Goal: Information Seeking & Learning: Learn about a topic

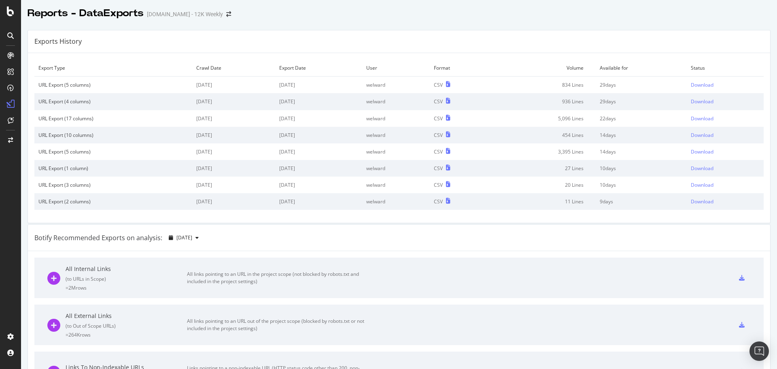
click at [6, 17] on div at bounding box center [10, 184] width 21 height 369
click at [10, 11] on icon at bounding box center [10, 11] width 7 height 10
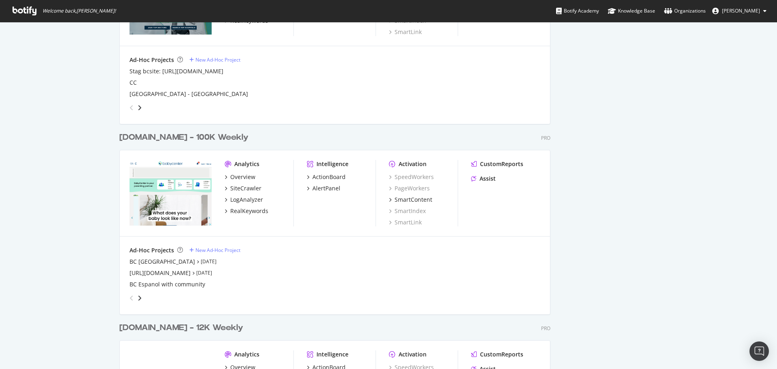
scroll to position [1498, 0]
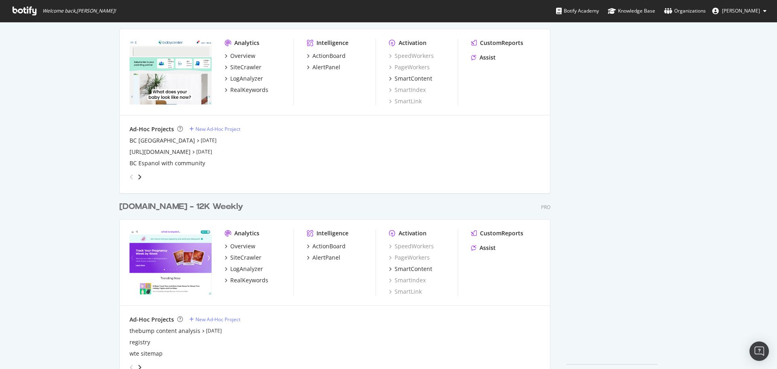
click at [145, 204] on div "[DOMAIN_NAME] - 12K Weekly" at bounding box center [181, 207] width 124 height 12
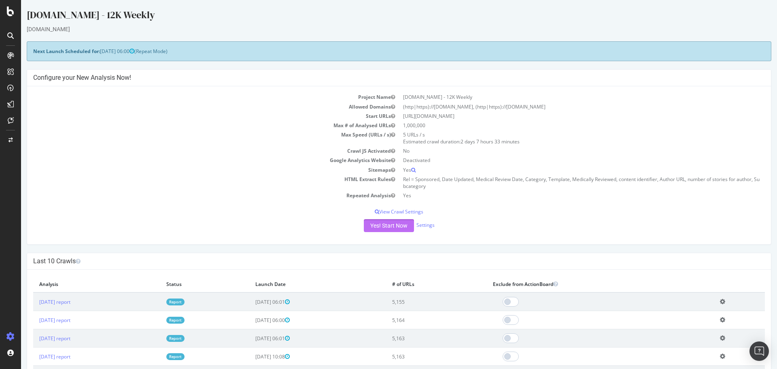
click at [395, 225] on button "Yes! Start Now" at bounding box center [389, 225] width 50 height 13
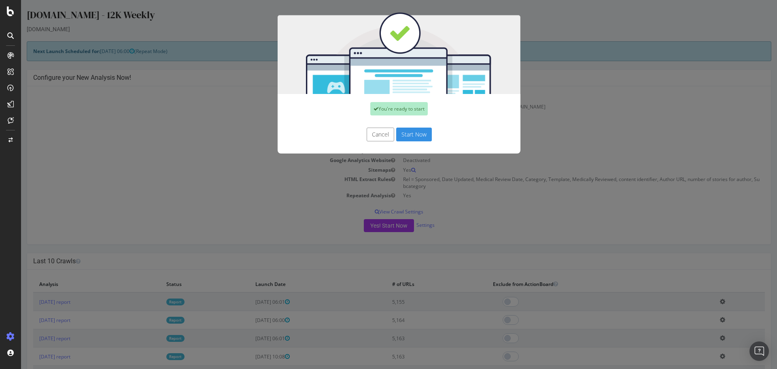
click at [423, 137] on button "Start Now" at bounding box center [414, 135] width 36 height 14
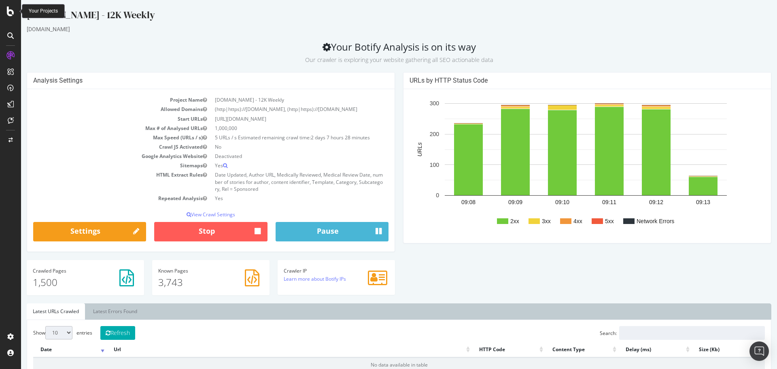
drag, startPoint x: 0, startPoint y: 13, endPoint x: 16, endPoint y: 15, distance: 15.9
click at [16, 15] on div at bounding box center [10, 11] width 19 height 10
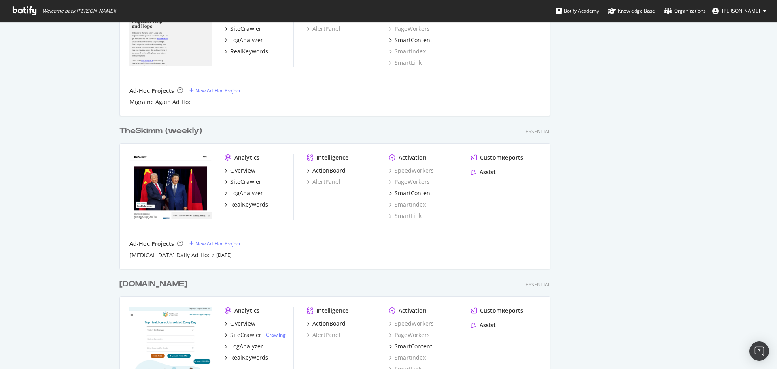
scroll to position [648, 0]
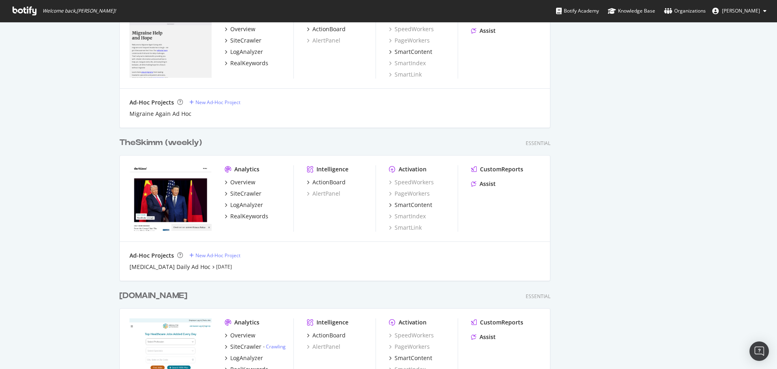
click at [167, 144] on div "TheSkimm (weekly)" at bounding box center [160, 143] width 83 height 12
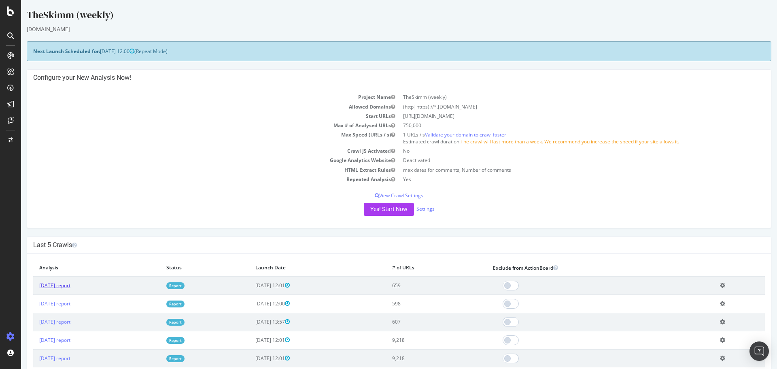
click at [70, 285] on link "2025 Aug. 10th report" at bounding box center [54, 285] width 31 height 7
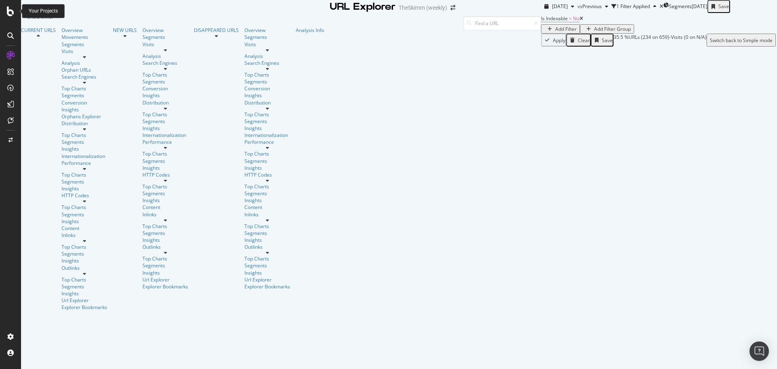
click at [7, 9] on icon at bounding box center [10, 11] width 7 height 10
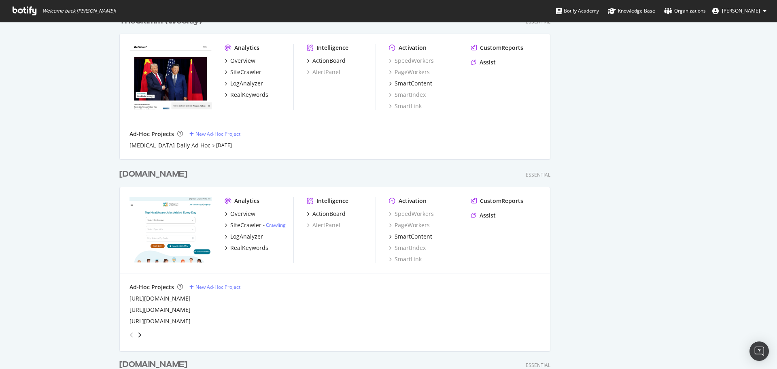
scroll to position [607, 0]
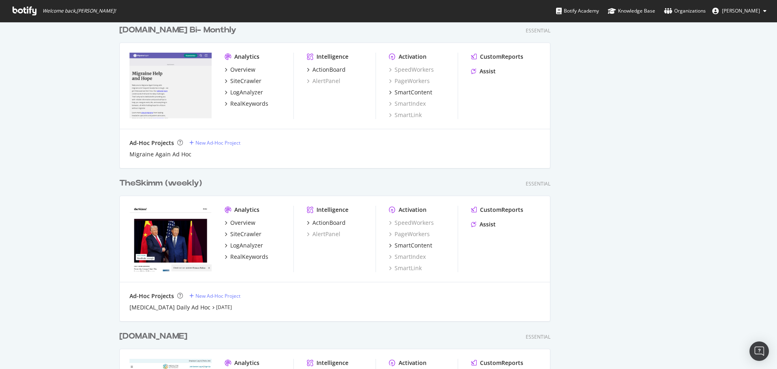
click at [150, 183] on div "TheSkimm (weekly)" at bounding box center [160, 183] width 83 height 12
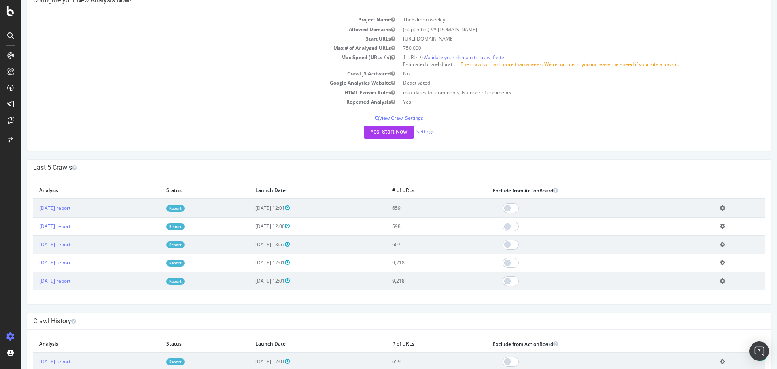
scroll to position [81, 0]
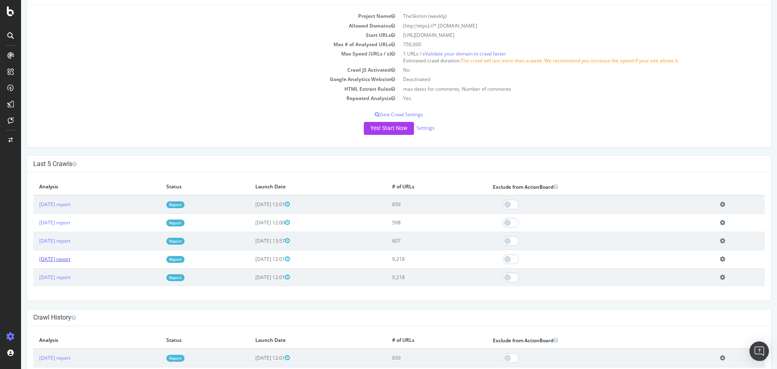
click at [70, 261] on link "2025 Jul. 13th report" at bounding box center [54, 258] width 31 height 7
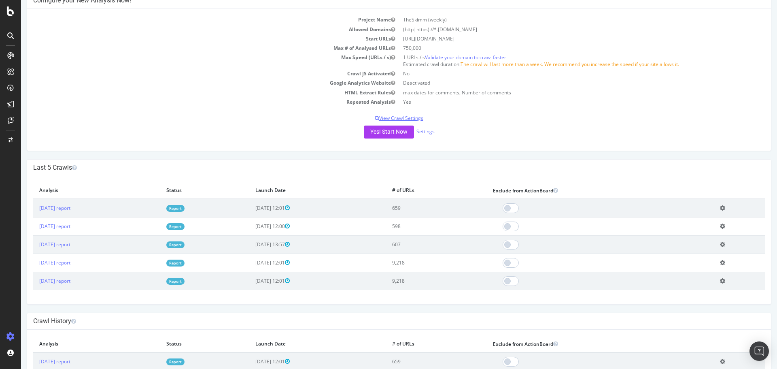
scroll to position [81, 0]
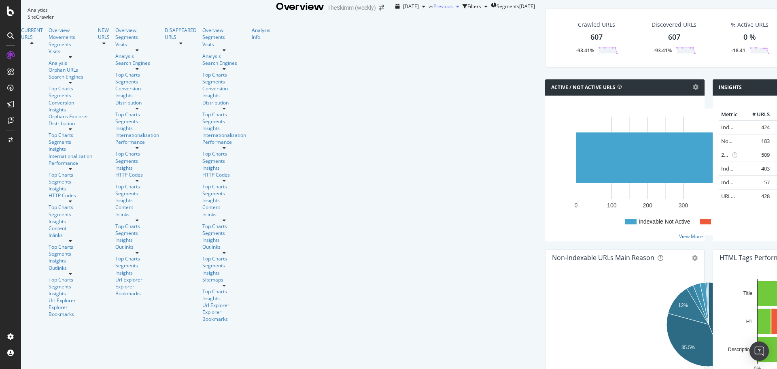
click at [453, 9] on div "button" at bounding box center [458, 6] width 10 height 5
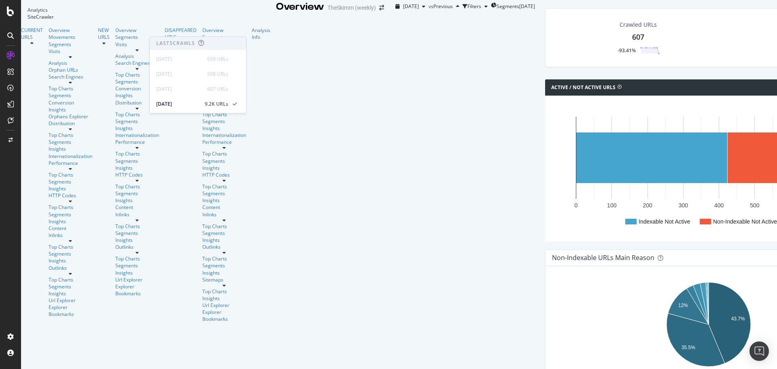
click at [392, 13] on div "2025 Jul. 22nd vs Previous Filters Segments 2023-11-21" at bounding box center [463, 6] width 143 height 13
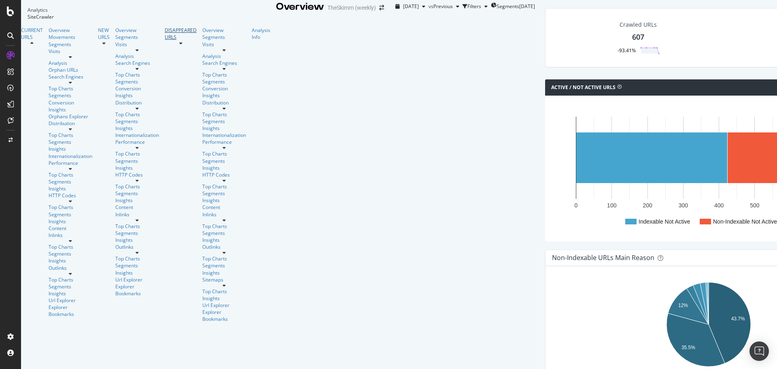
click at [165, 40] on div "DISAPPEARED URLS" at bounding box center [181, 34] width 32 height 14
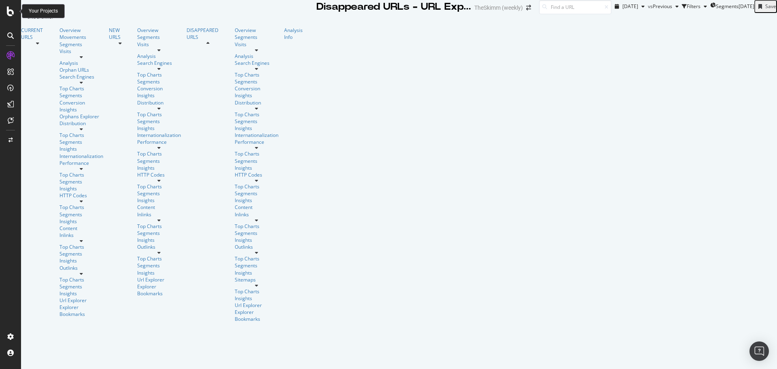
click at [9, 12] on icon at bounding box center [10, 11] width 7 height 10
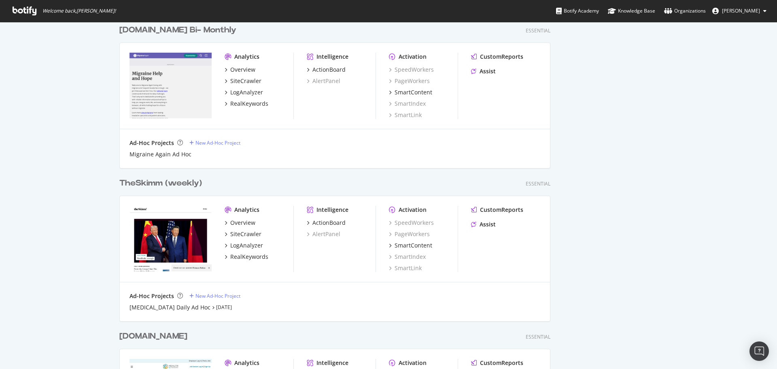
scroll to position [729, 0]
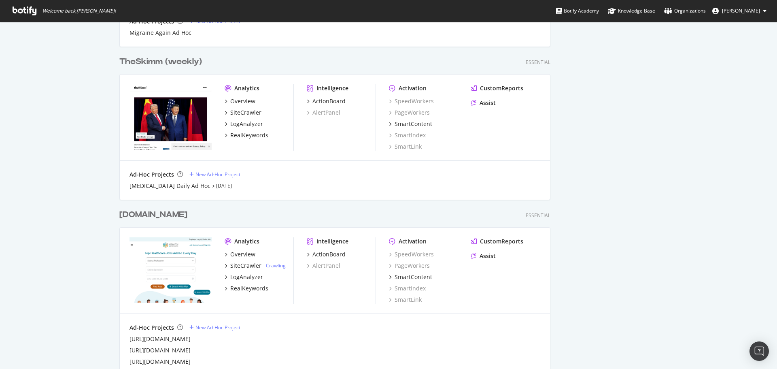
click at [153, 63] on div "TheSkimm (weekly)" at bounding box center [160, 62] width 83 height 12
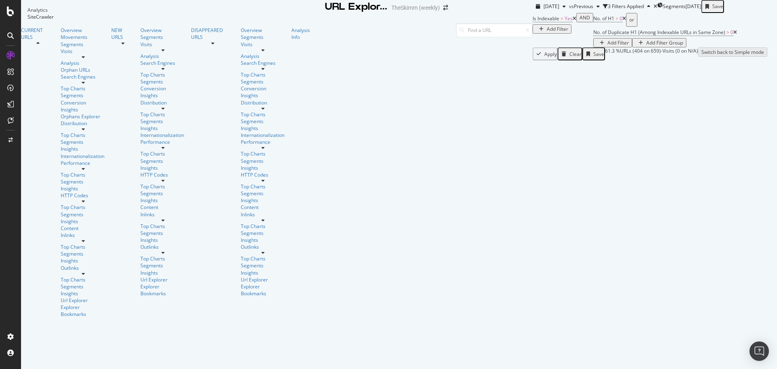
scroll to position [607, 0]
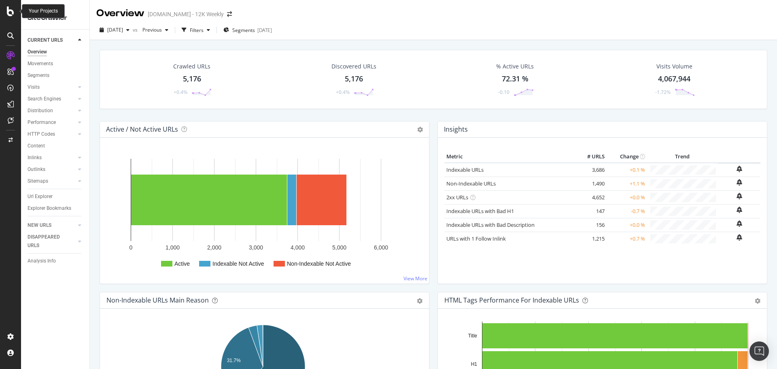
click at [10, 16] on icon at bounding box center [10, 11] width 7 height 10
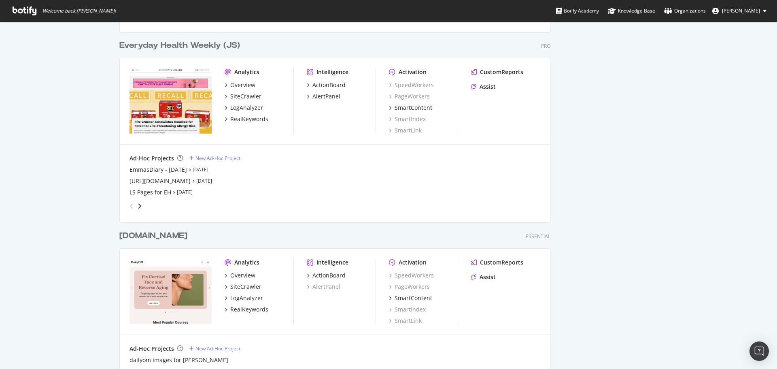
scroll to position [405, 0]
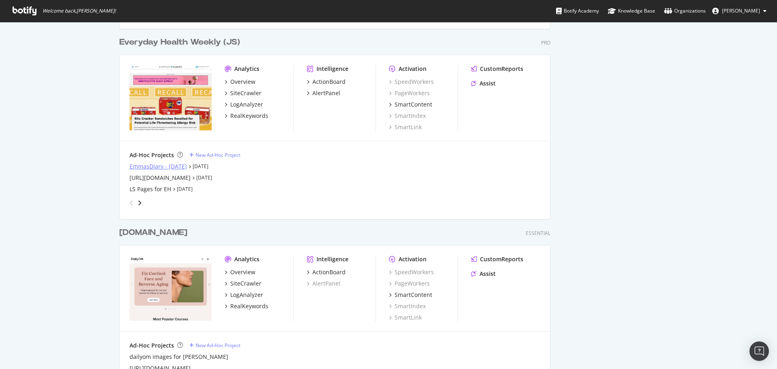
click at [166, 164] on div "EmmasDiary - [DATE]" at bounding box center [158, 166] width 57 height 8
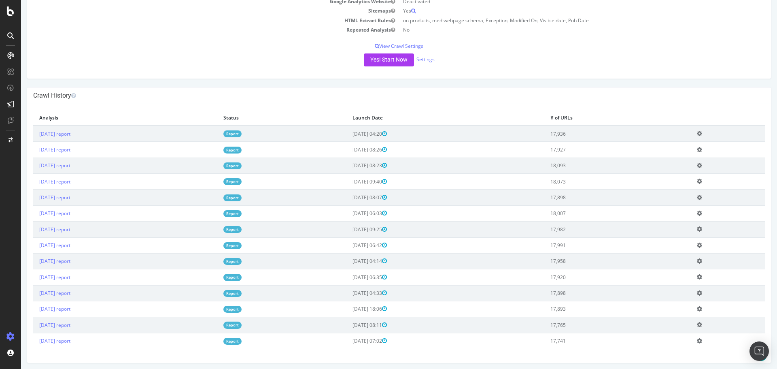
scroll to position [134, 0]
click at [14, 12] on div at bounding box center [10, 11] width 19 height 10
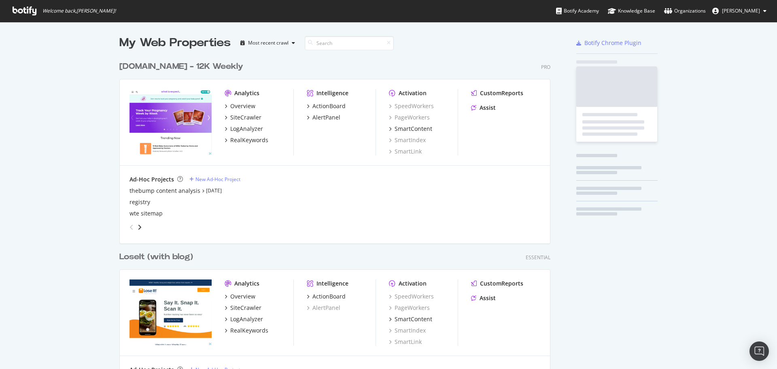
scroll to position [363, 765]
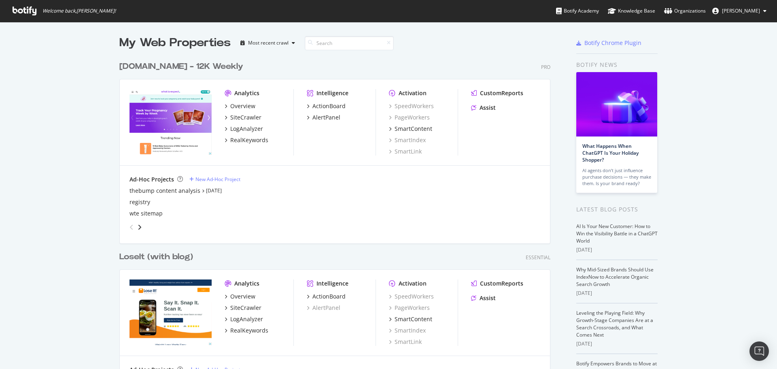
click at [154, 66] on div "[DOMAIN_NAME] - 12K Weekly" at bounding box center [181, 67] width 124 height 12
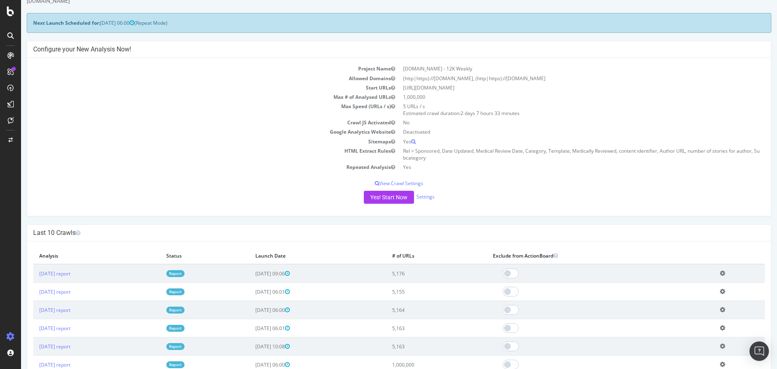
scroll to position [40, 0]
